Goal: Use online tool/utility: Utilize a website feature to perform a specific function

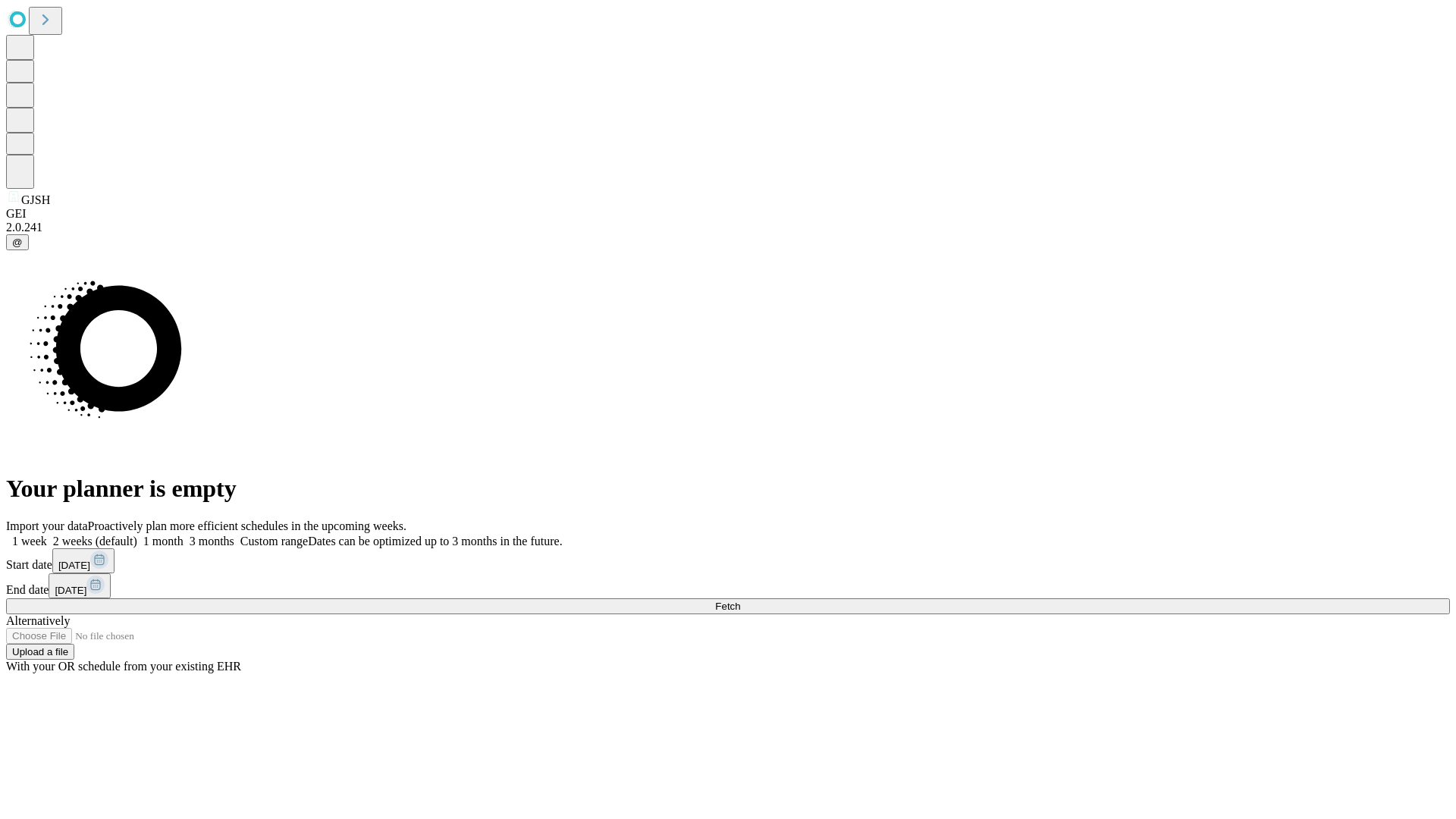
click at [740, 601] on span "Fetch" at bounding box center [728, 606] width 25 height 11
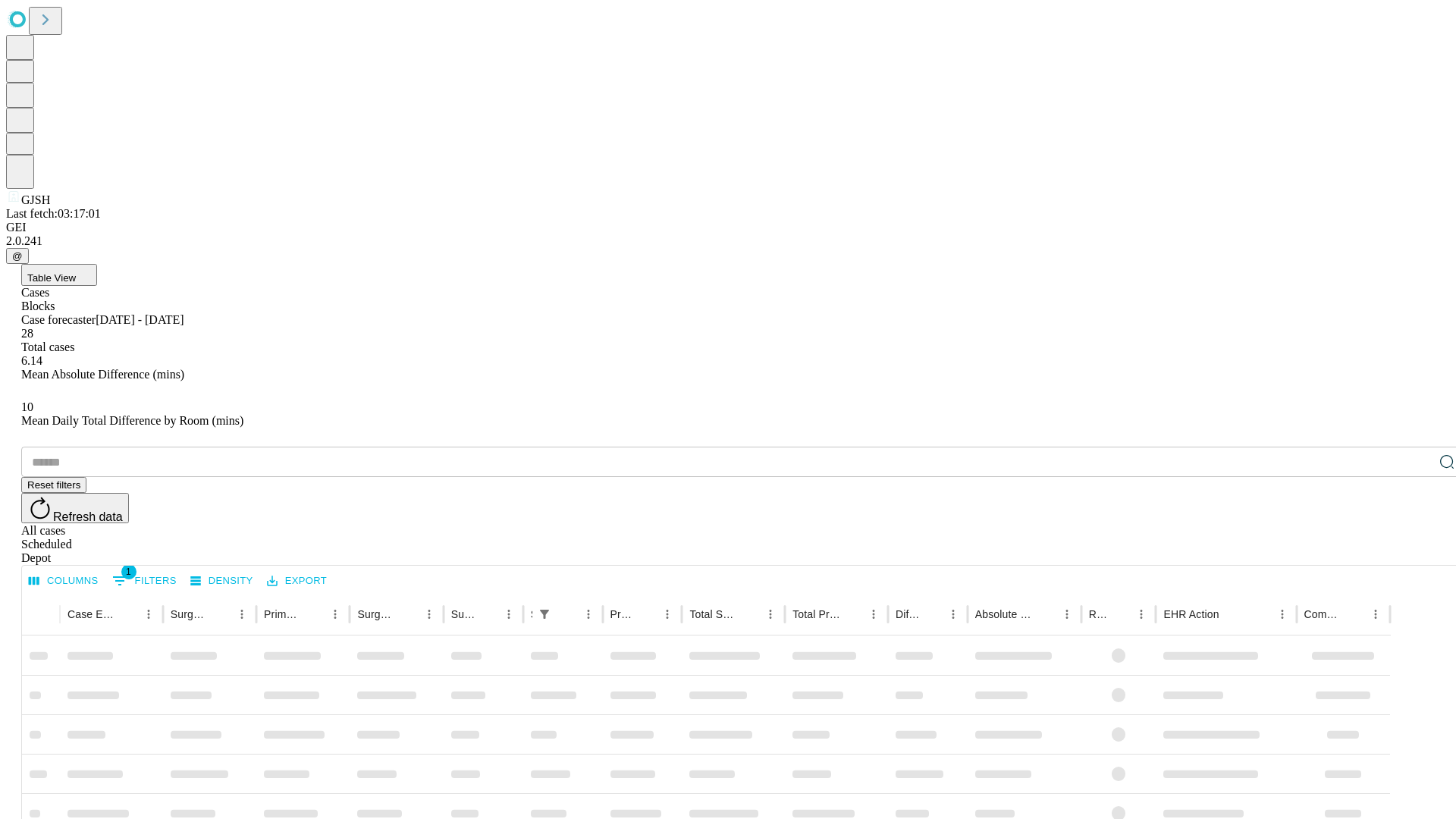
click at [76, 272] on span "Table View" at bounding box center [51, 278] width 48 height 11
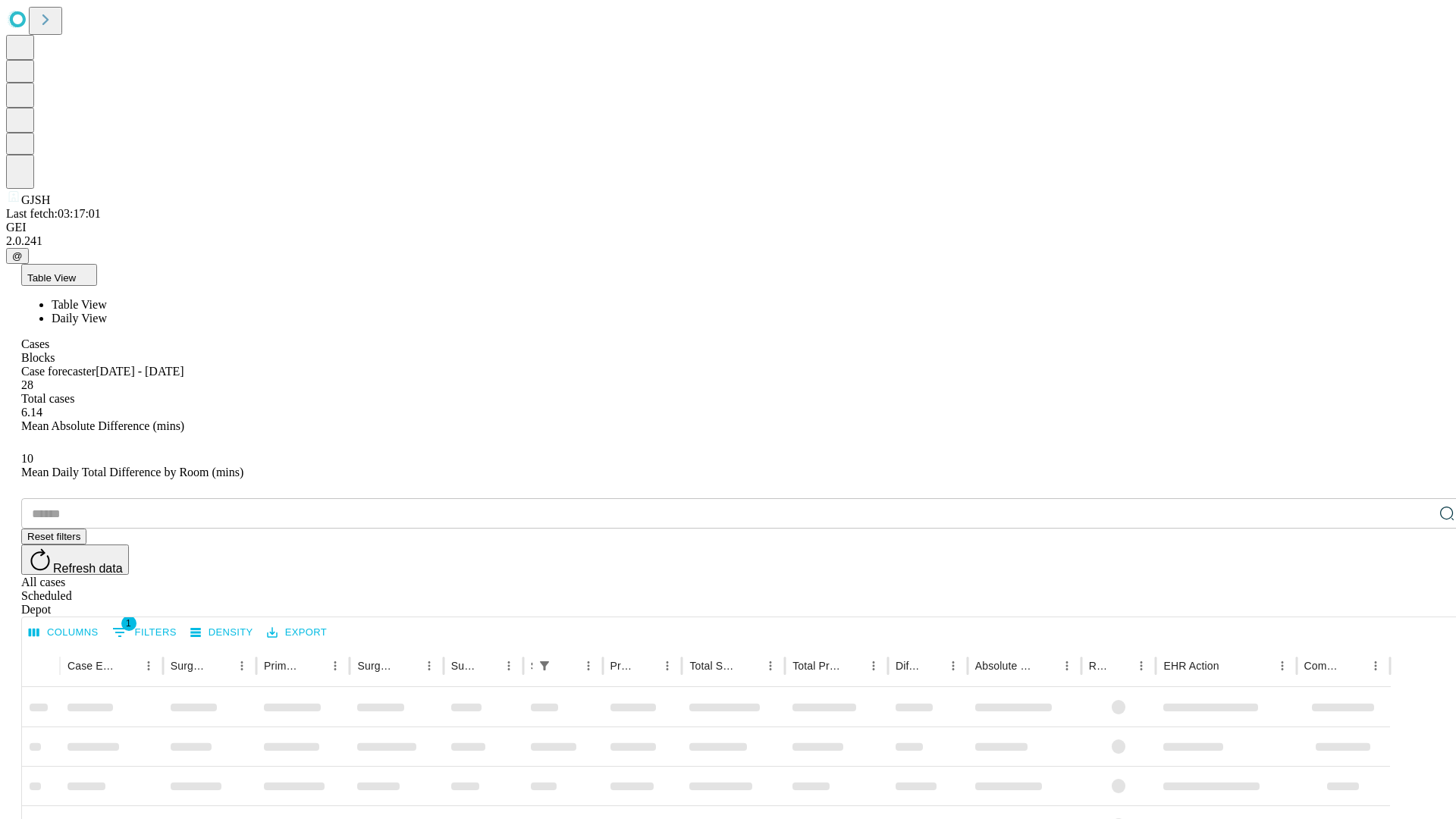
click at [107, 312] on span "Daily View" at bounding box center [79, 318] width 55 height 13
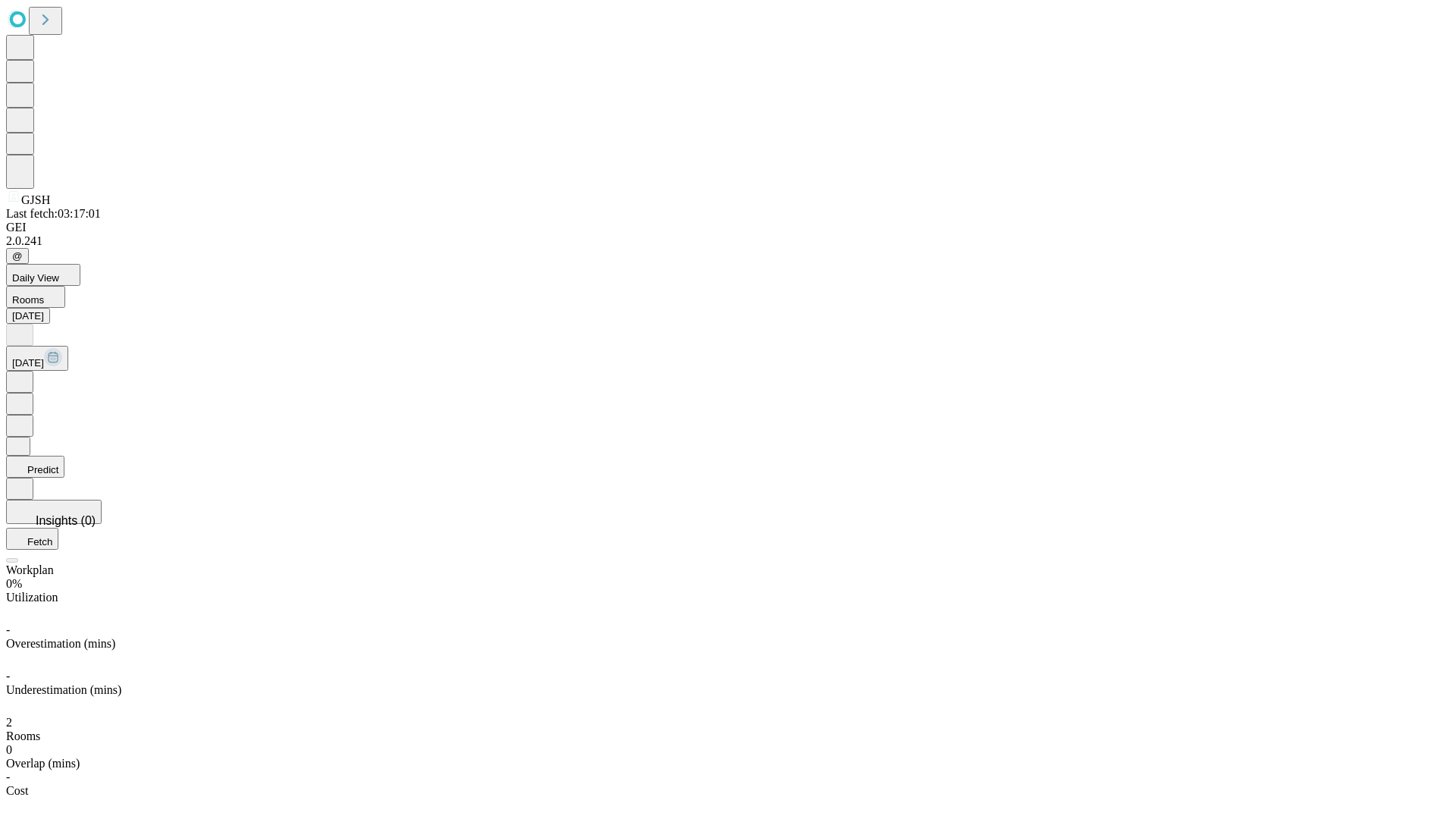
click at [65, 455] on button "Predict" at bounding box center [35, 466] width 59 height 22
